Goal: Navigation & Orientation: Find specific page/section

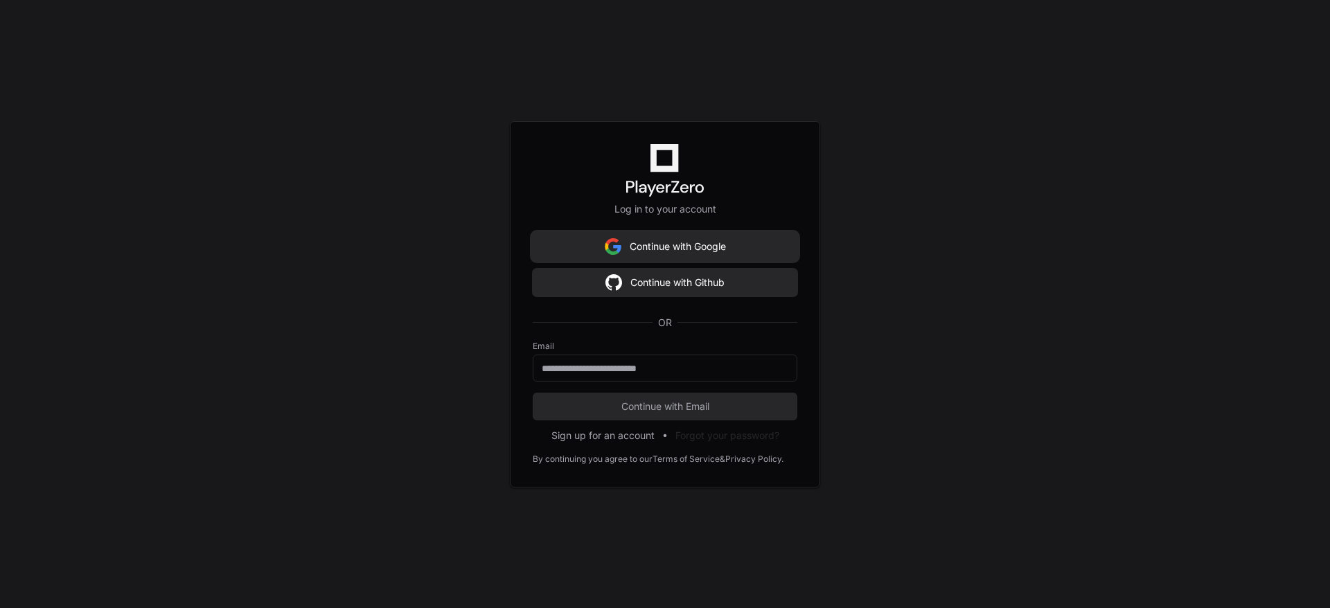
click at [644, 245] on button "Continue with Google" at bounding box center [665, 247] width 265 height 28
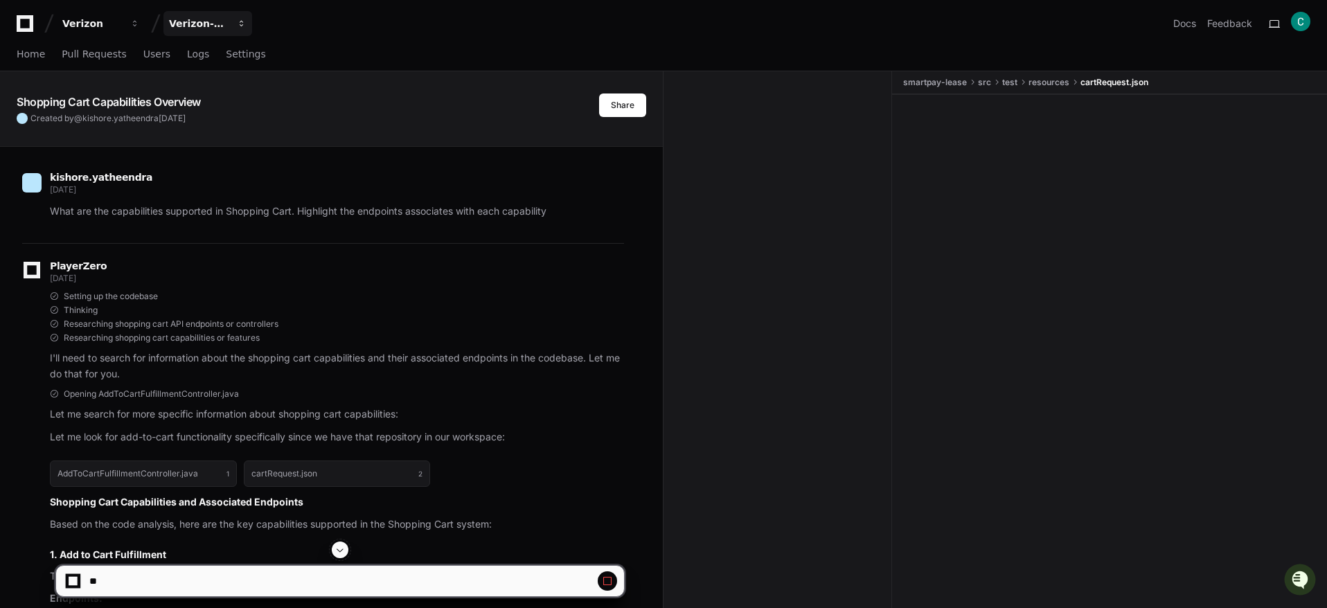
click at [216, 26] on div "Verizon-Clarify-Order-Management" at bounding box center [199, 24] width 60 height 14
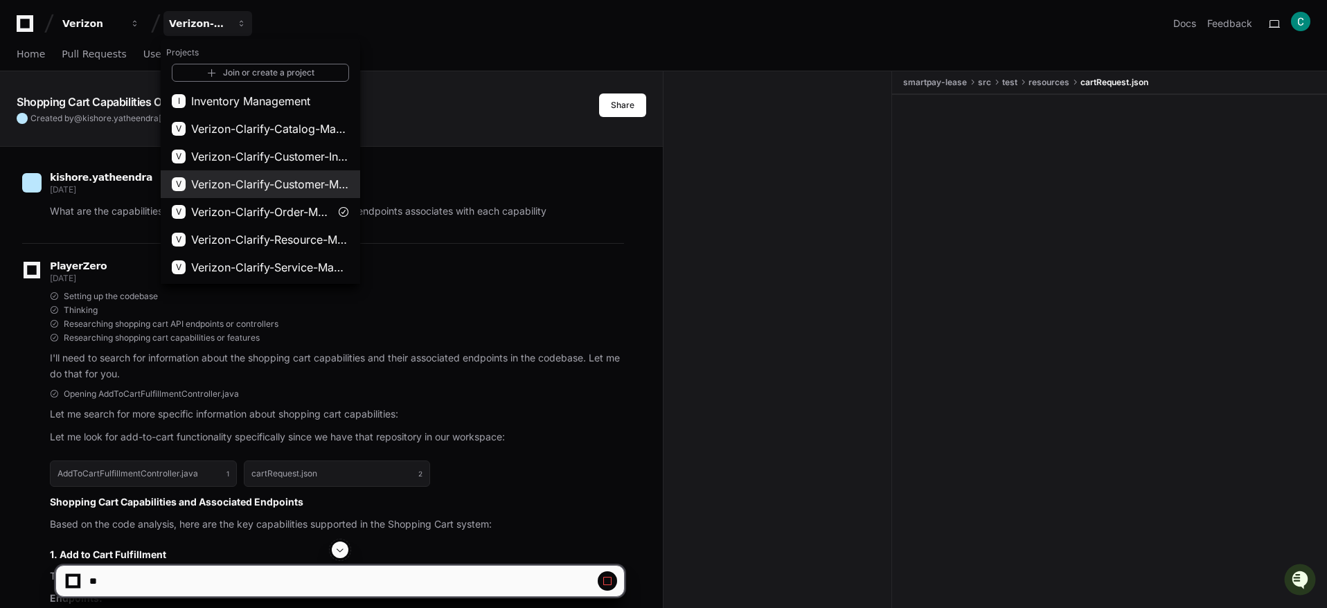
click at [287, 184] on span "Verizon-Clarify-Customer-Management" at bounding box center [270, 184] width 158 height 17
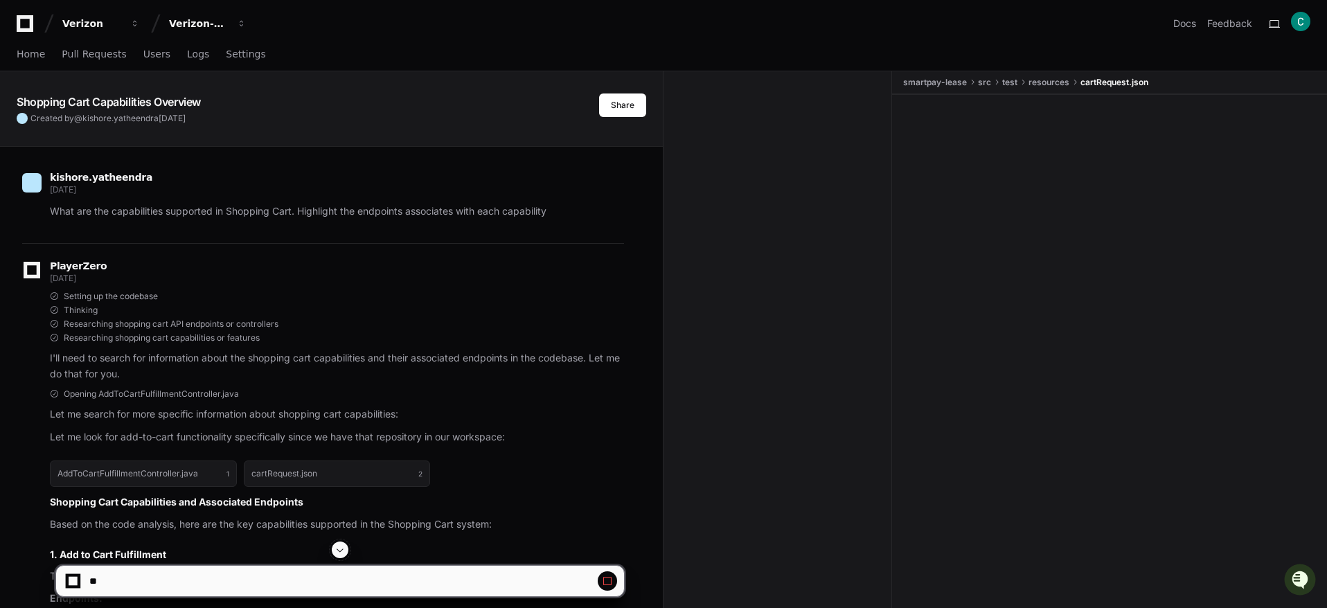
click at [605, 572] on span at bounding box center [607, 581] width 11 height 11
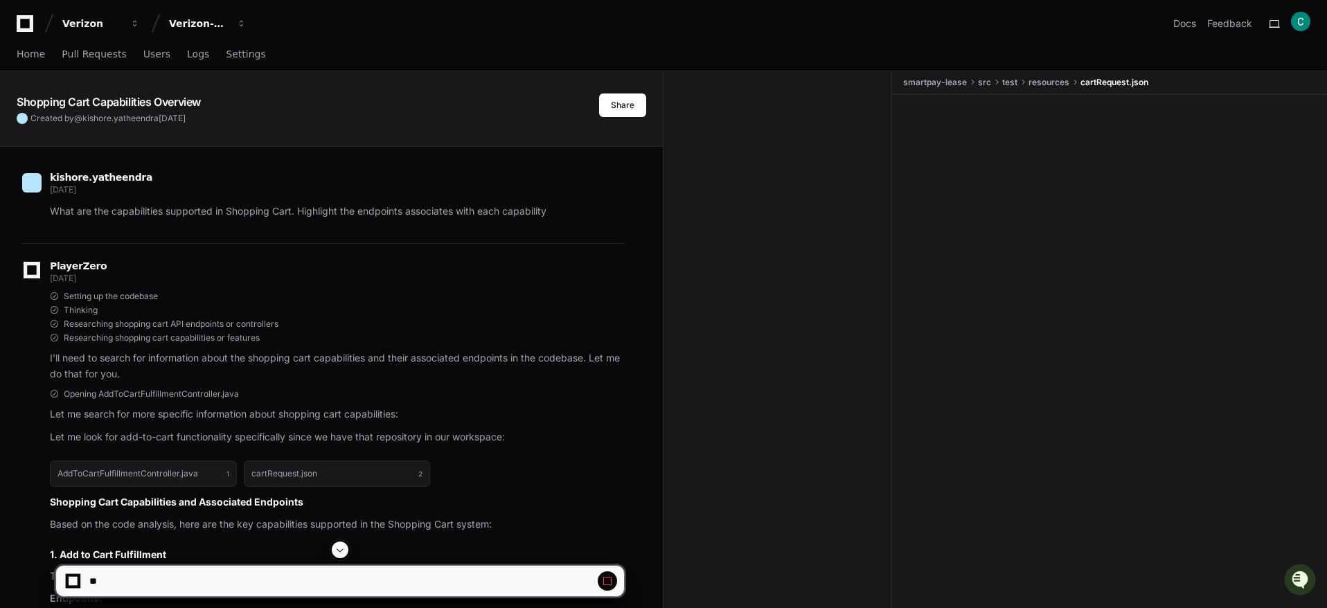
click at [76, 572] on div at bounding box center [73, 581] width 9 height 9
click at [607, 572] on button at bounding box center [607, 581] width 19 height 19
